Goal: Register for event/course

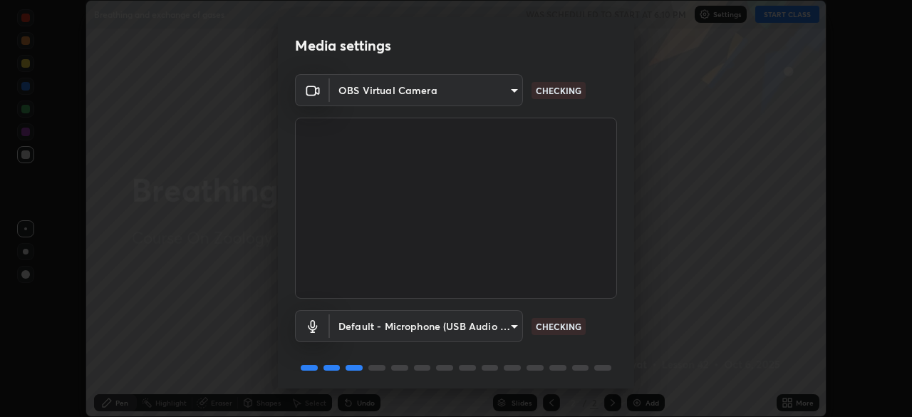
scroll to position [51, 0]
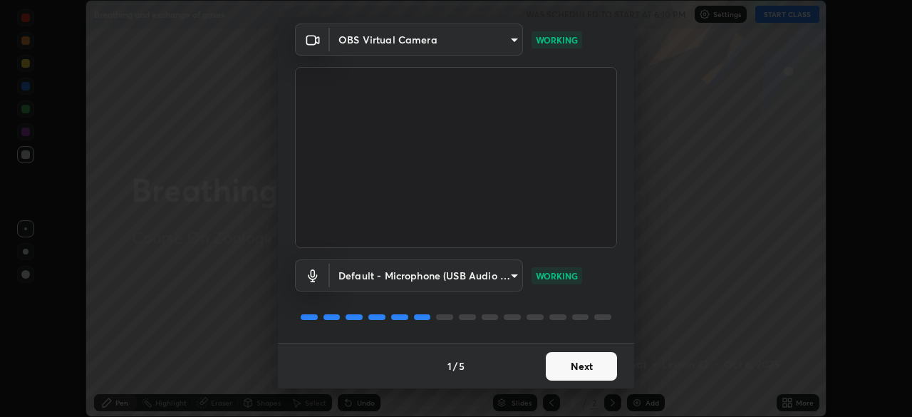
click at [579, 370] on button "Next" at bounding box center [581, 366] width 71 height 29
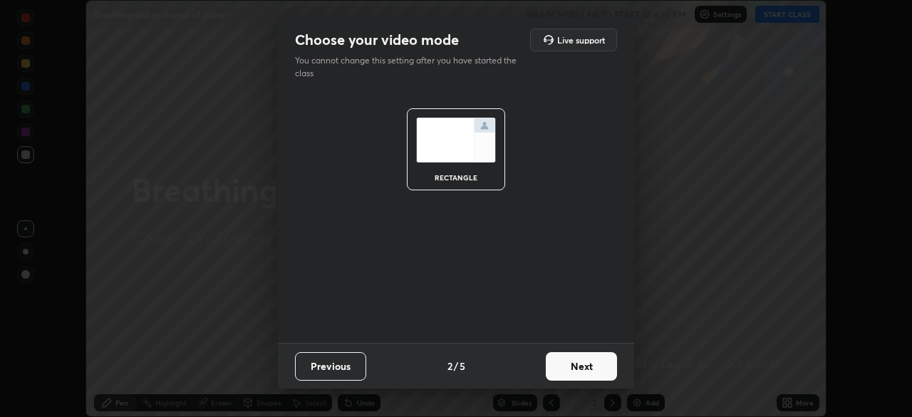
scroll to position [0, 0]
click at [587, 368] on button "Next" at bounding box center [581, 366] width 71 height 29
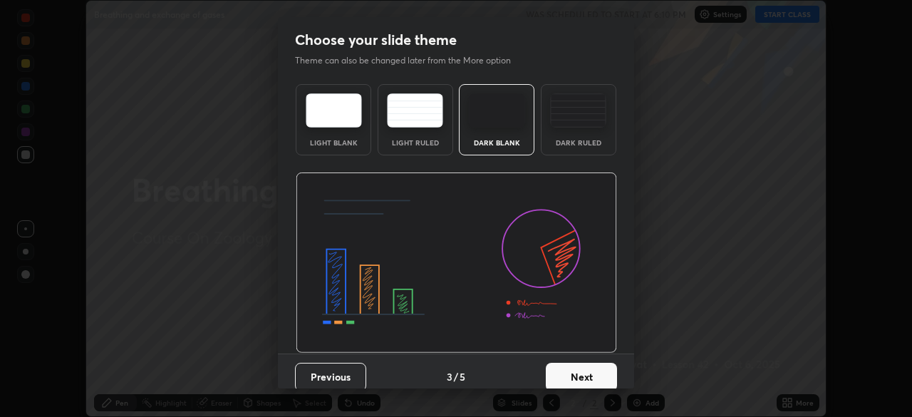
click at [582, 371] on button "Next" at bounding box center [581, 377] width 71 height 29
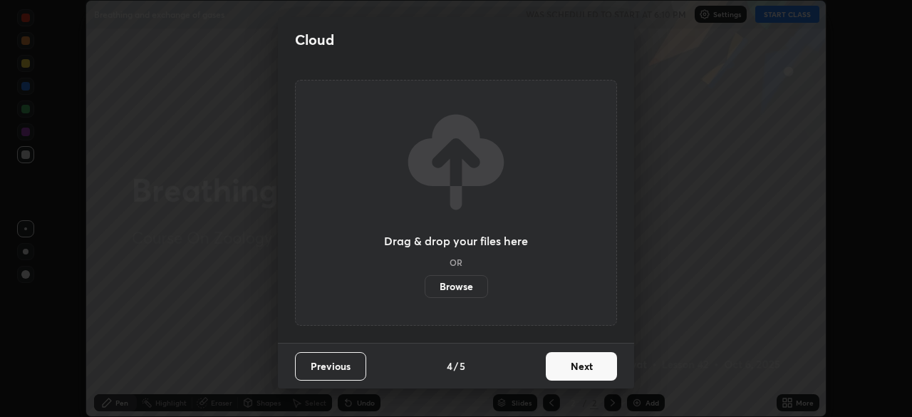
click at [579, 366] on button "Next" at bounding box center [581, 366] width 71 height 29
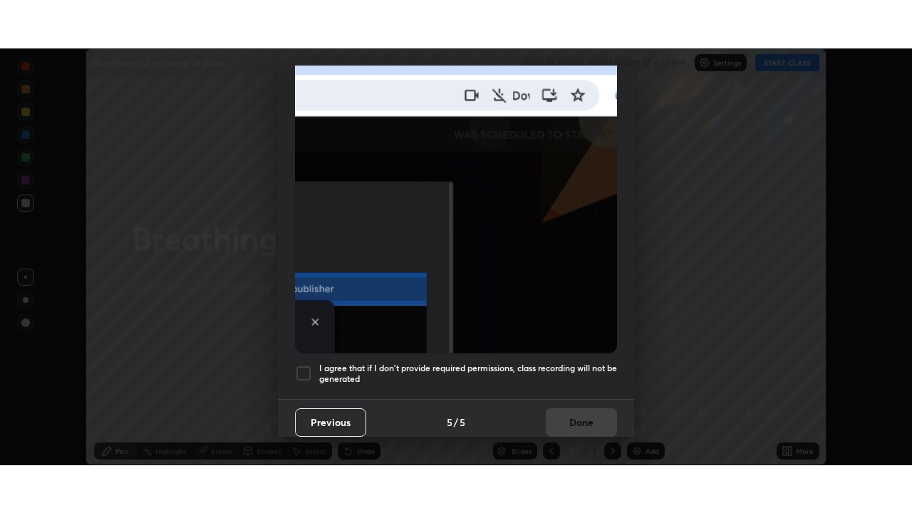
scroll to position [341, 0]
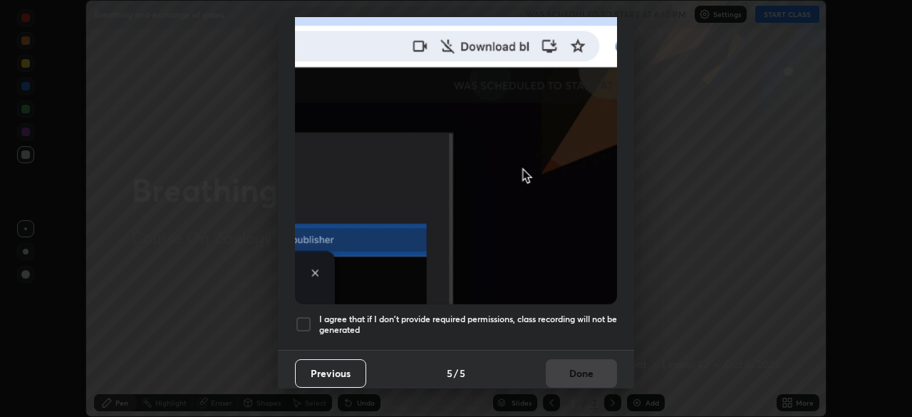
click at [584, 314] on h5 "I agree that if I don't provide required permissions, class recording will not …" at bounding box center [468, 325] width 298 height 22
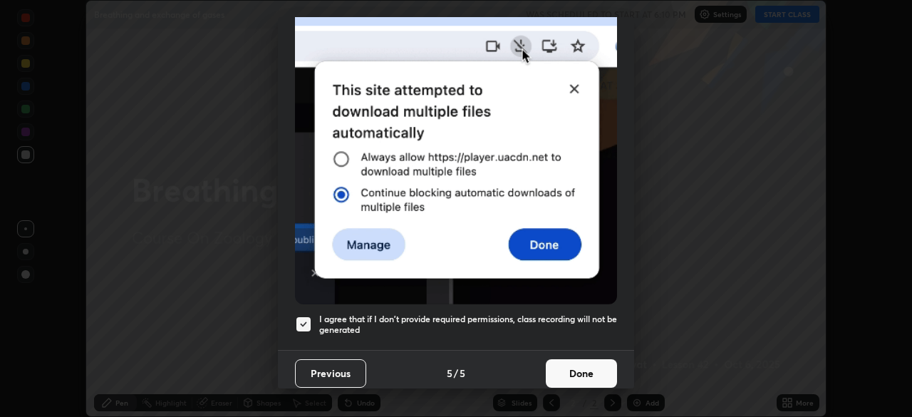
click at [583, 368] on button "Done" at bounding box center [581, 373] width 71 height 29
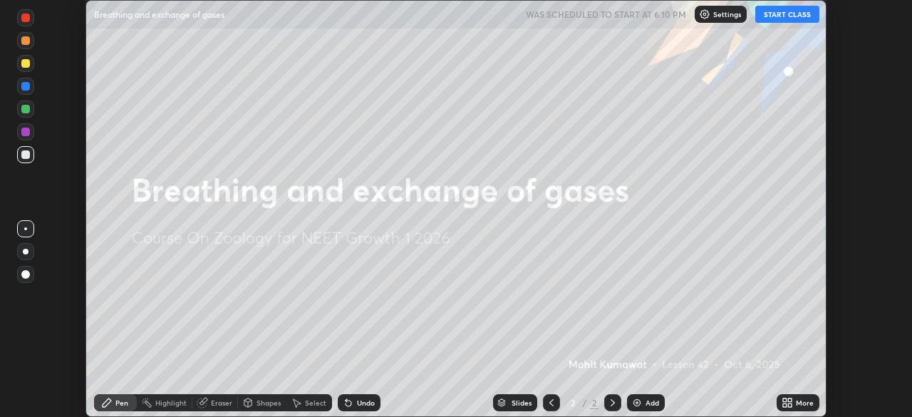
click at [786, 17] on button "START CLASS" at bounding box center [787, 14] width 64 height 17
click at [787, 404] on icon at bounding box center [787, 402] width 11 height 11
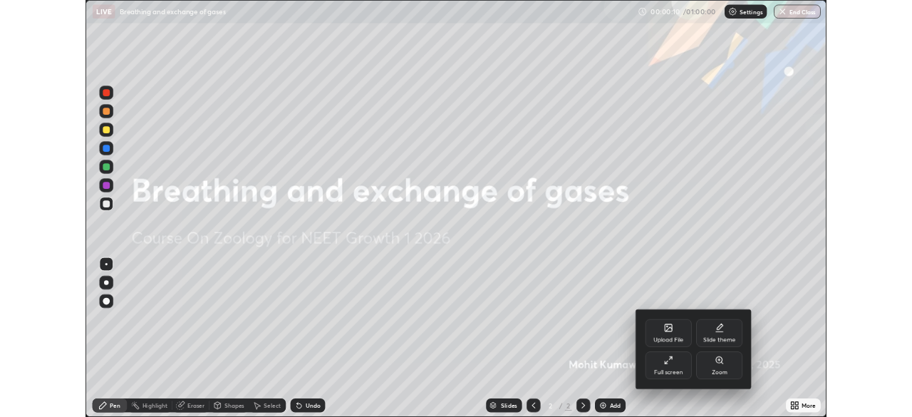
scroll to position [513, 912]
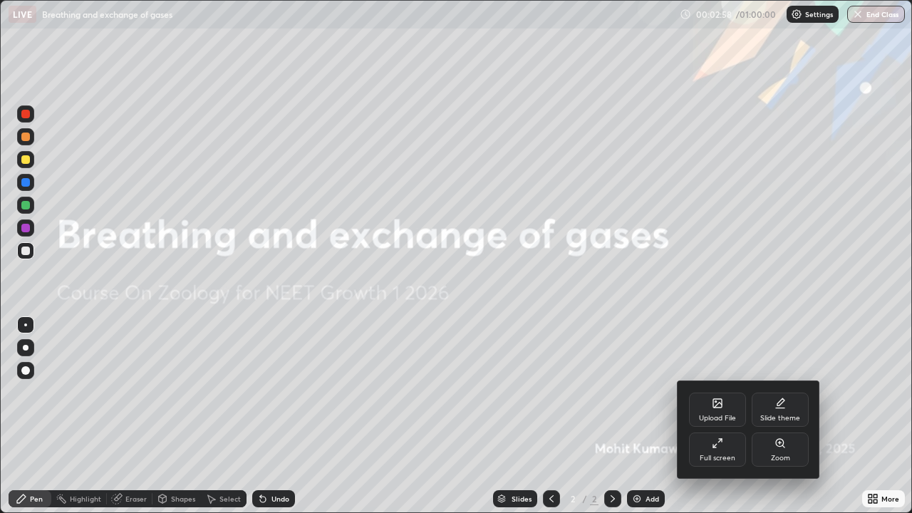
click at [817, 339] on div at bounding box center [456, 256] width 912 height 513
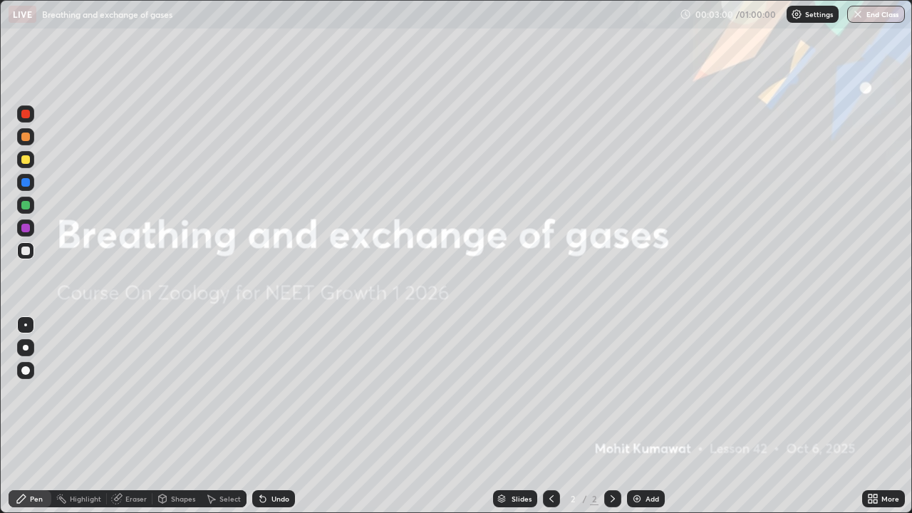
click at [868, 416] on icon at bounding box center [872, 498] width 11 height 11
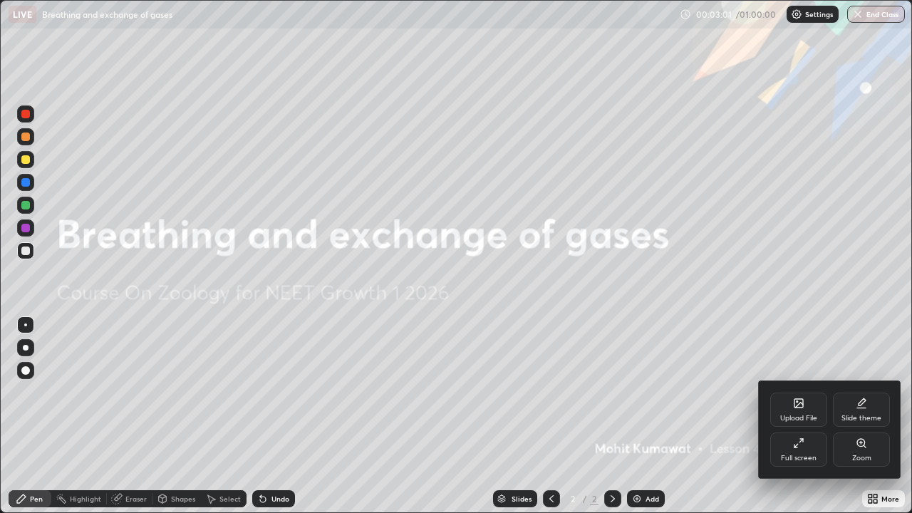
click at [787, 416] on div "Full screen" at bounding box center [798, 450] width 57 height 34
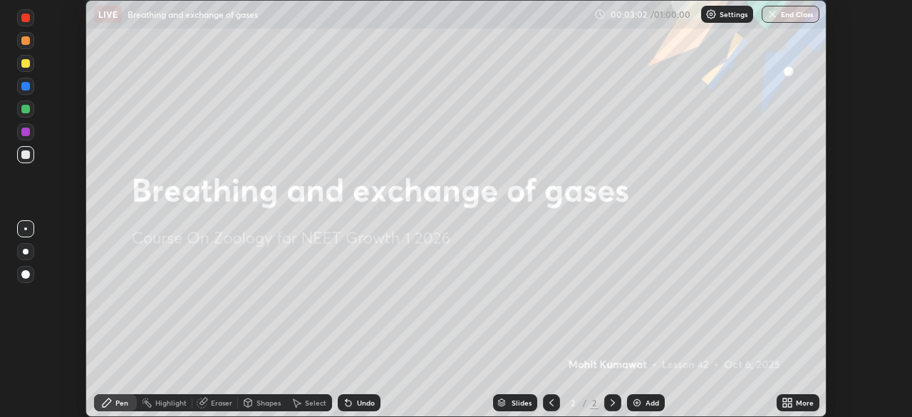
scroll to position [70847, 70352]
